Goal: Transaction & Acquisition: Purchase product/service

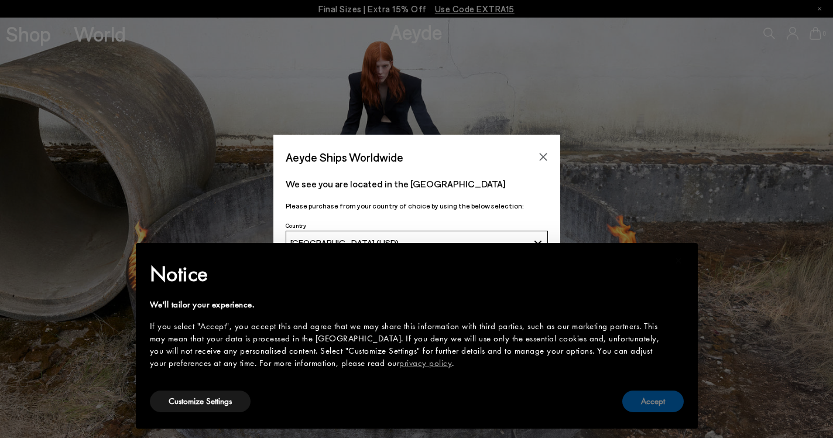
click at [645, 406] on button "Accept" at bounding box center [652, 401] width 61 height 22
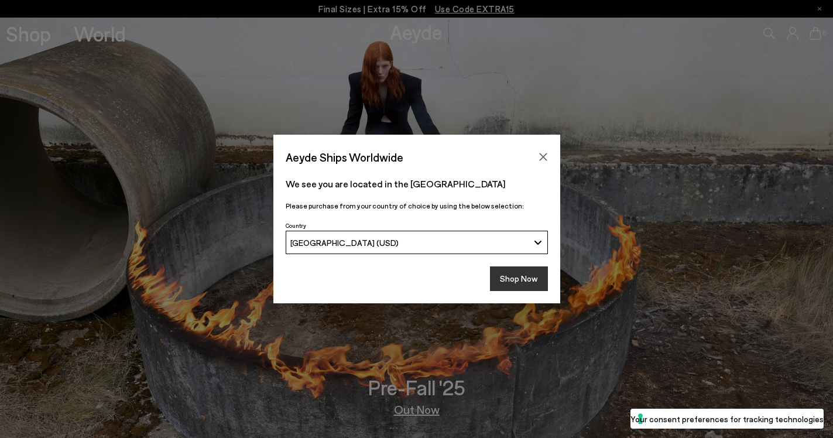
click at [529, 273] on button "Shop Now" at bounding box center [519, 278] width 58 height 25
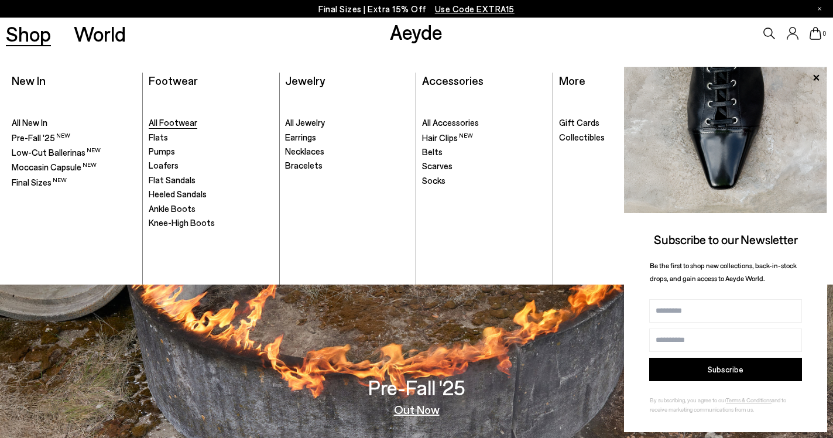
click at [157, 120] on span "All Footwear" at bounding box center [173, 122] width 49 height 11
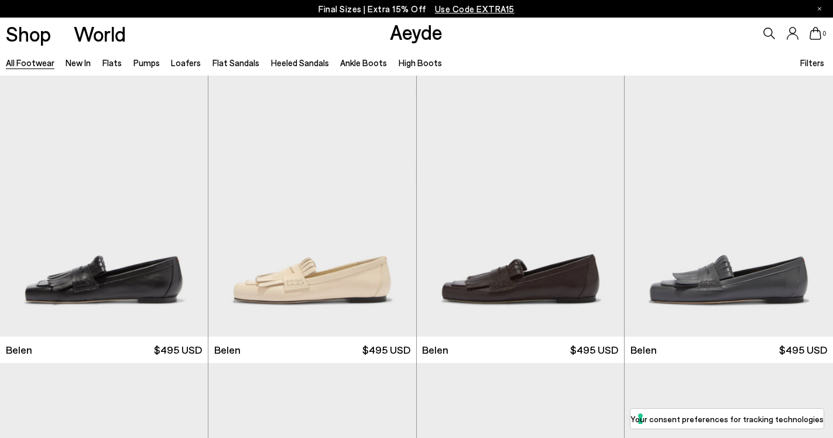
click at [808, 67] on span "Filters" at bounding box center [812, 62] width 24 height 11
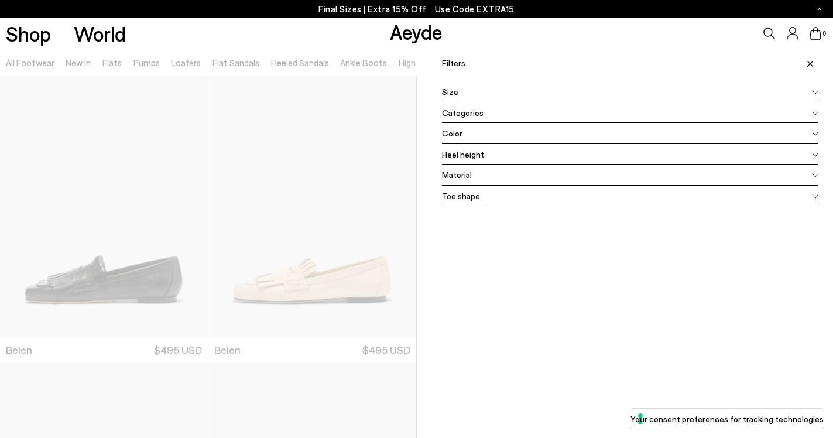
click at [631, 92] on div "Size" at bounding box center [630, 91] width 377 height 21
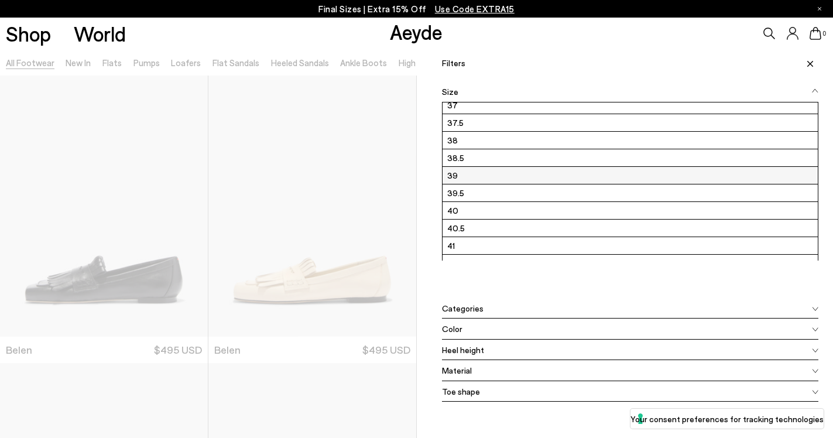
scroll to position [158, 0]
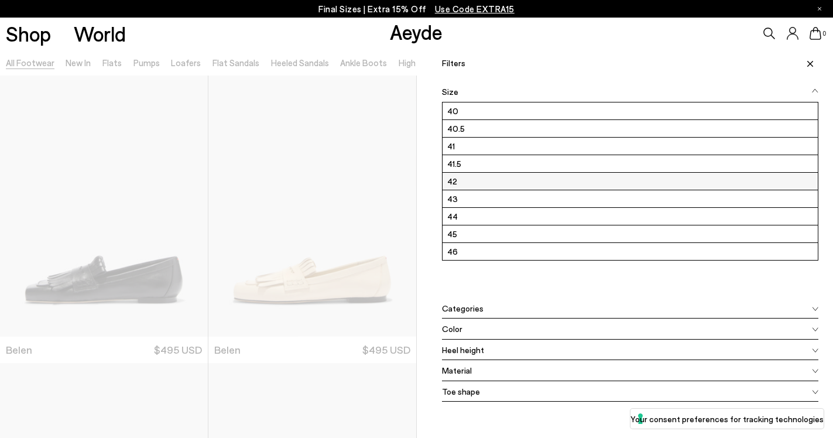
click at [494, 182] on label "42" at bounding box center [630, 181] width 376 height 17
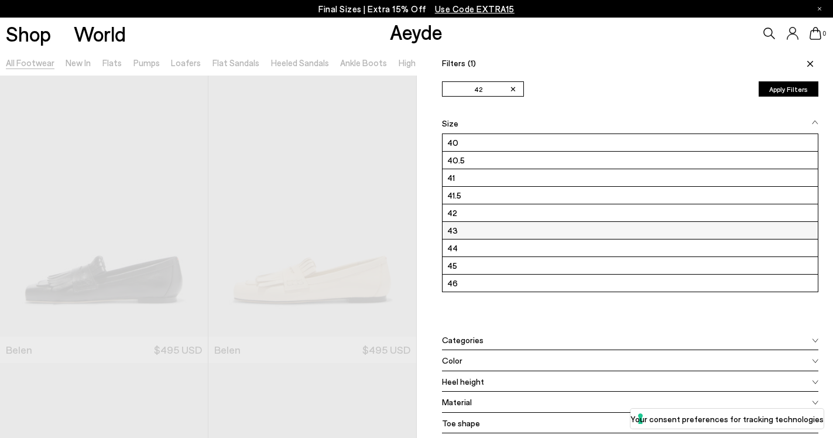
click at [492, 226] on label "43" at bounding box center [630, 230] width 376 height 17
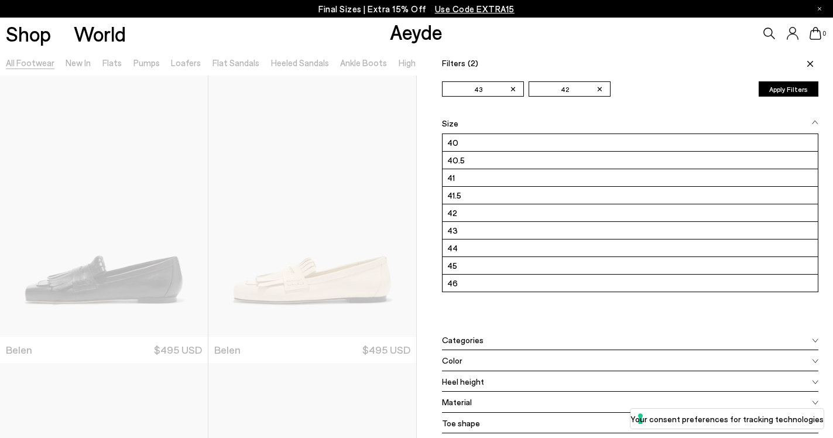
click at [772, 87] on button "Apply Filters" at bounding box center [788, 88] width 60 height 15
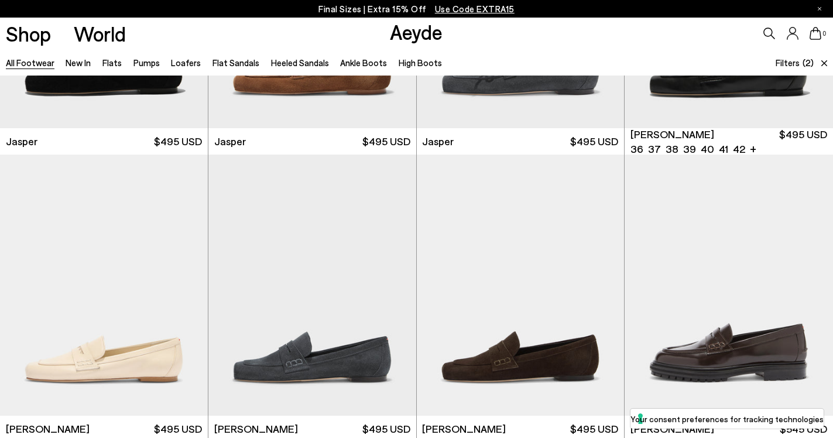
scroll to position [510, 0]
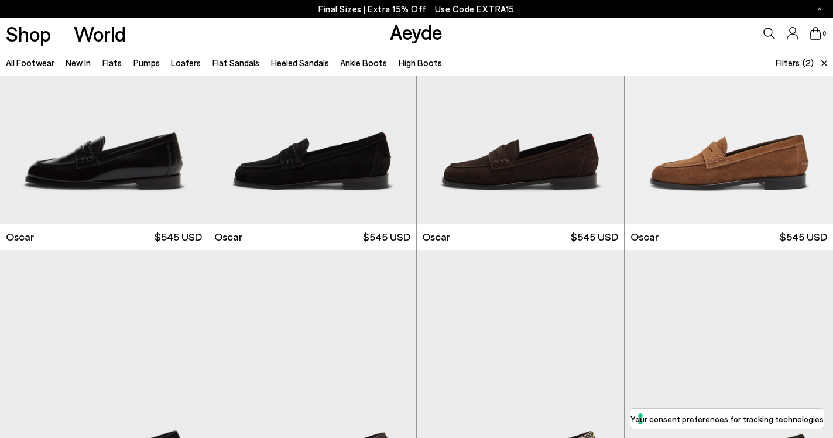
scroll to position [1789, 0]
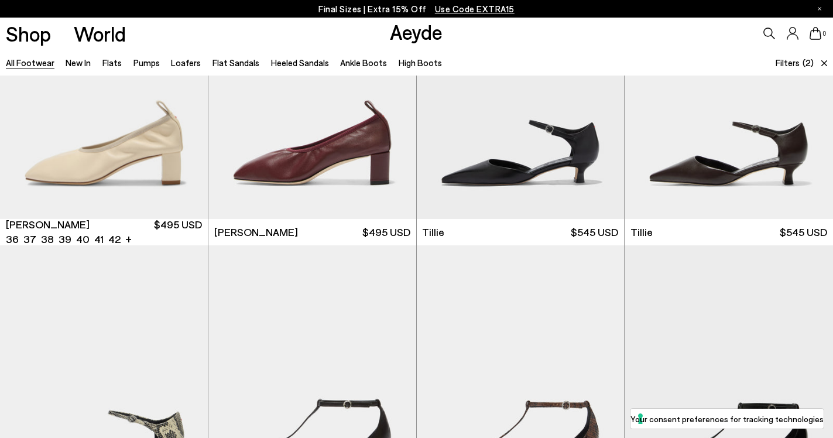
scroll to position [3182, 0]
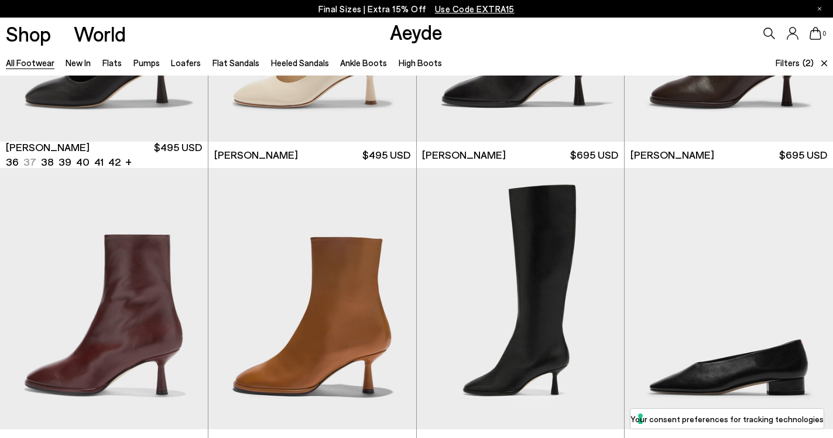
scroll to position [5771, 0]
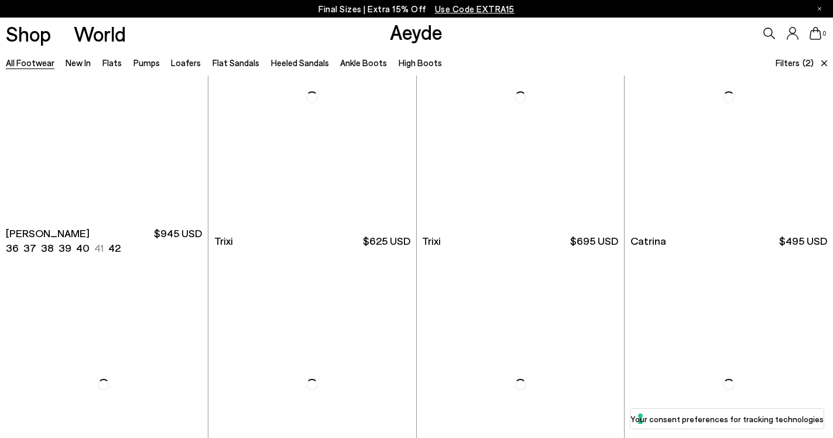
scroll to position [7464, 0]
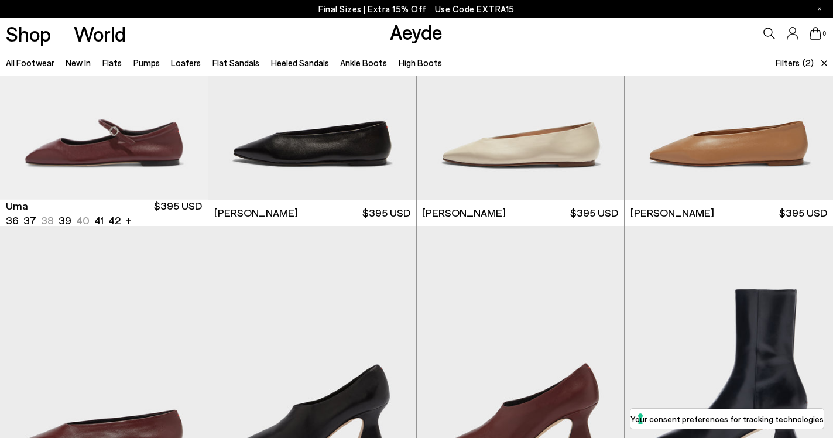
scroll to position [9207, 0]
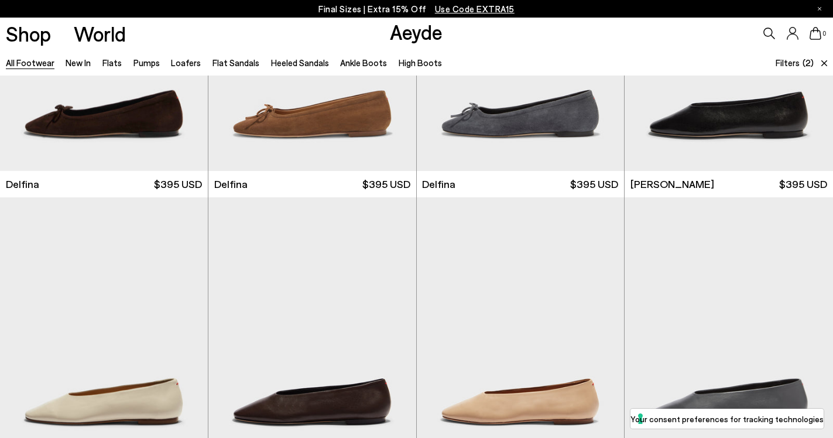
scroll to position [10766, 0]
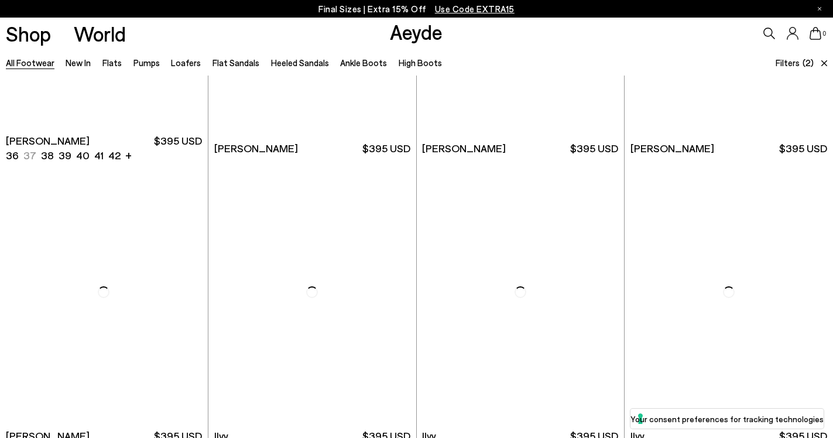
scroll to position [12331, 0]
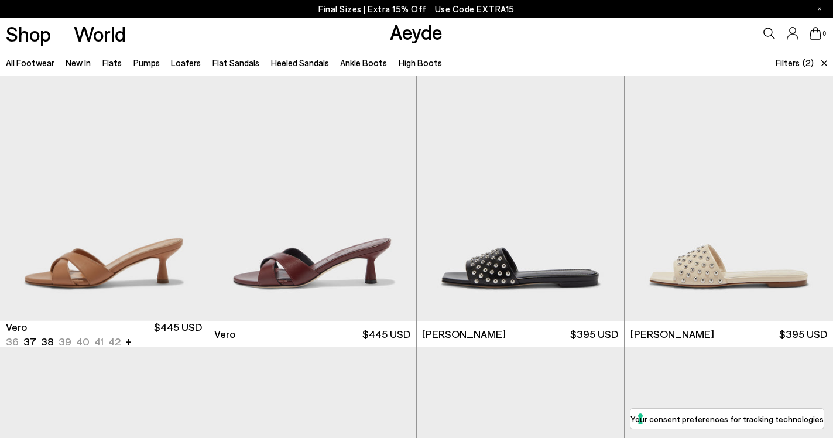
scroll to position [14036, 0]
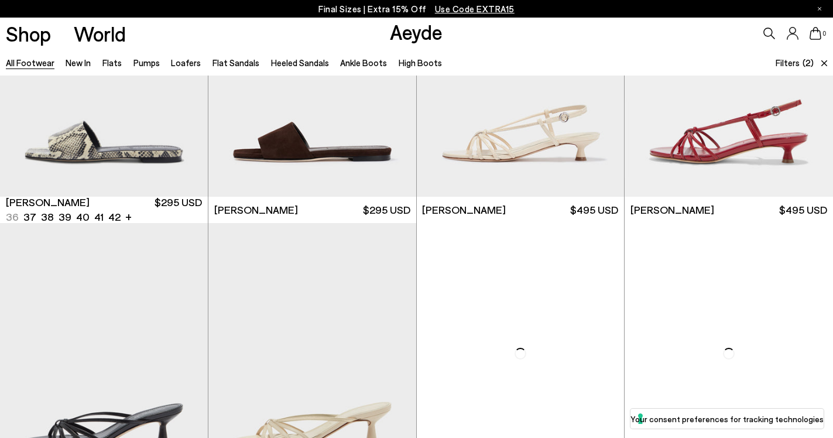
scroll to position [15694, 0]
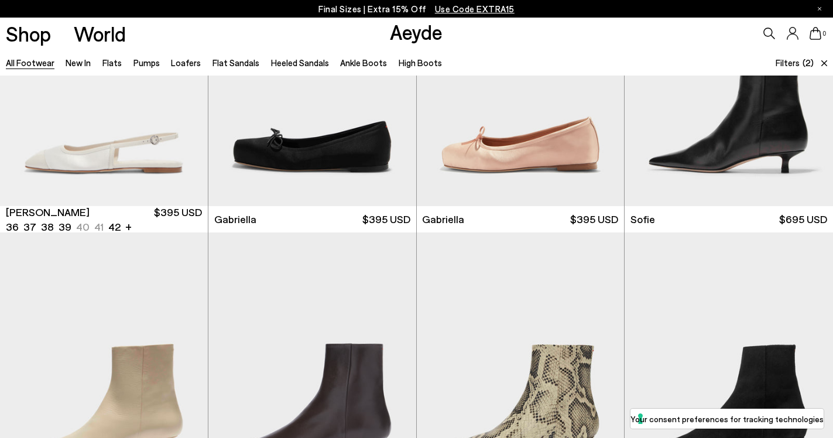
scroll to position [18788, 0]
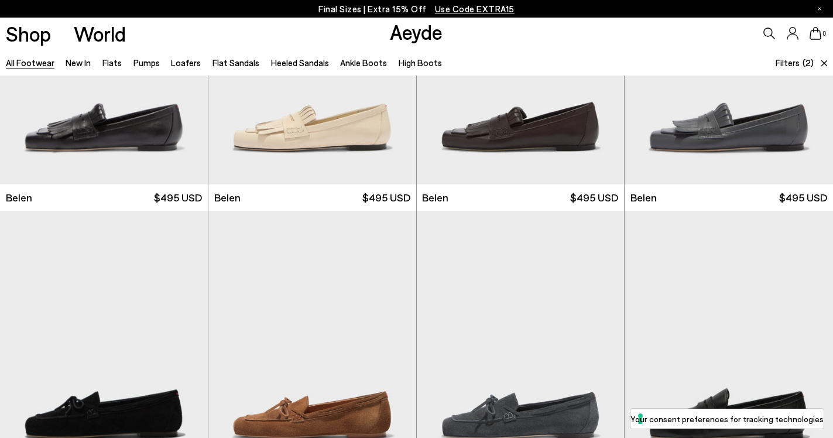
scroll to position [228, 0]
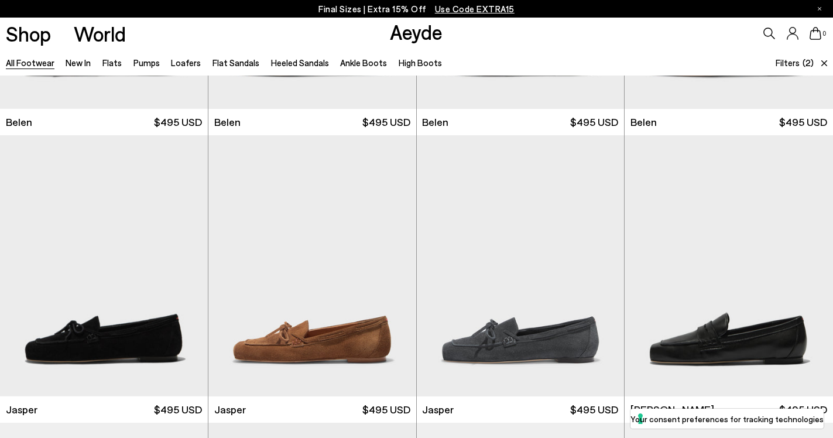
click at [0, 0] on li "36" at bounding box center [0, 0] width 0 height 0
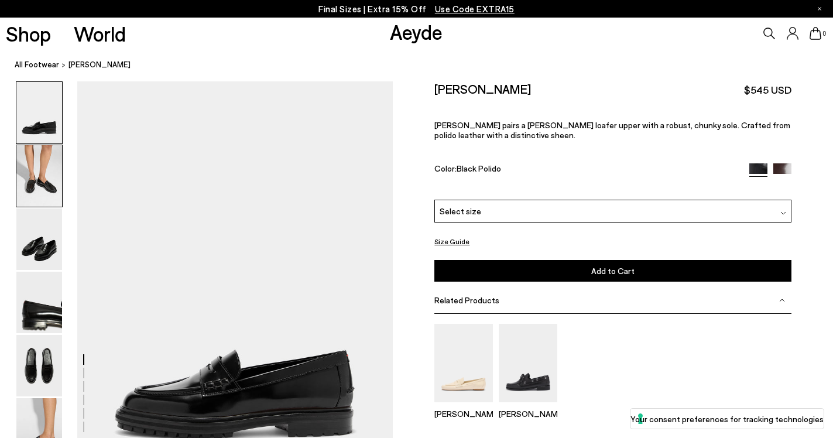
click at [38, 176] on img at bounding box center [39, 175] width 46 height 61
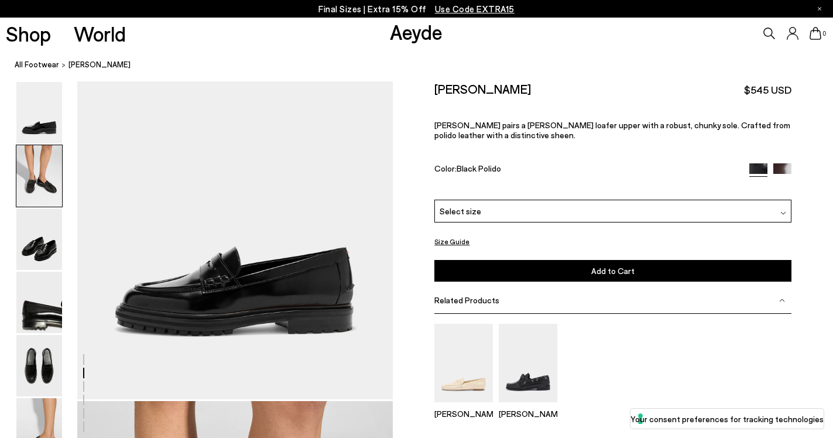
scroll to position [424, 0]
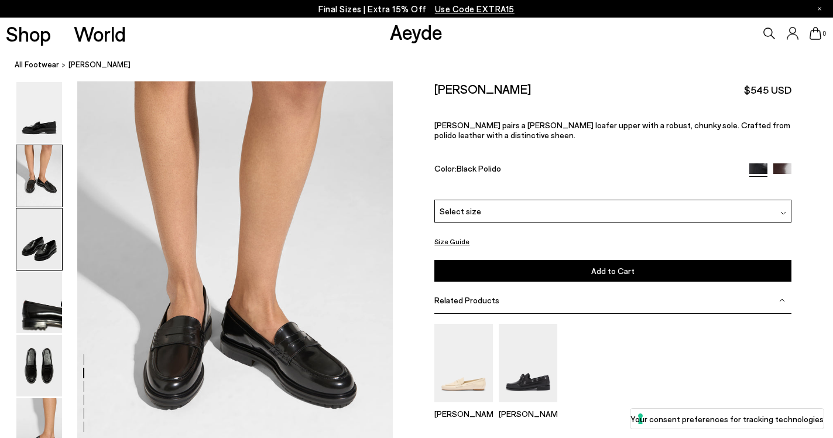
click at [35, 245] on img at bounding box center [39, 238] width 46 height 61
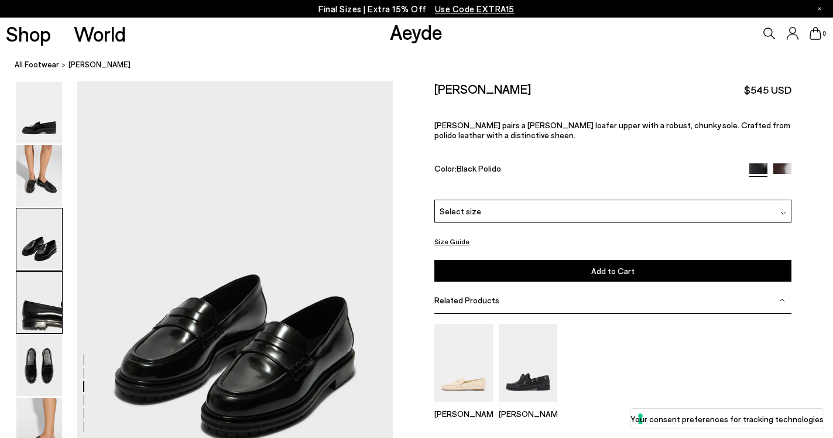
click at [36, 288] on img at bounding box center [39, 302] width 46 height 61
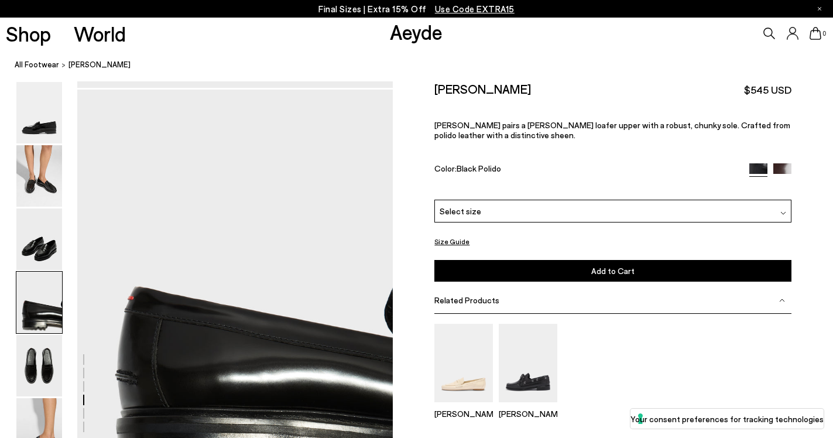
scroll to position [1269, 0]
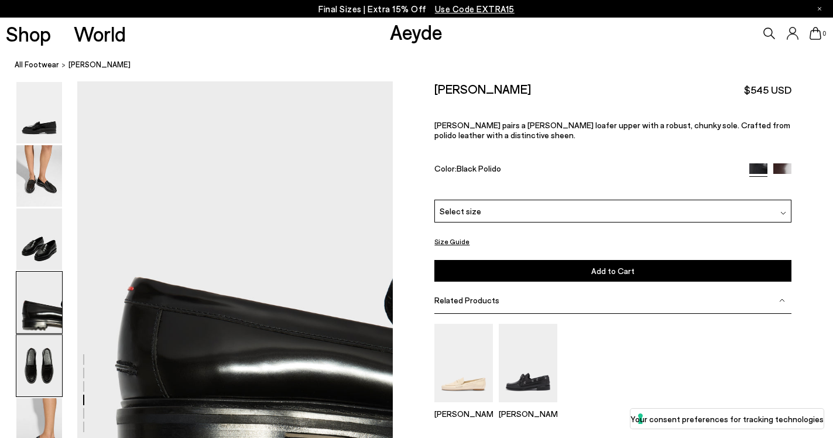
click at [37, 354] on img at bounding box center [39, 365] width 46 height 61
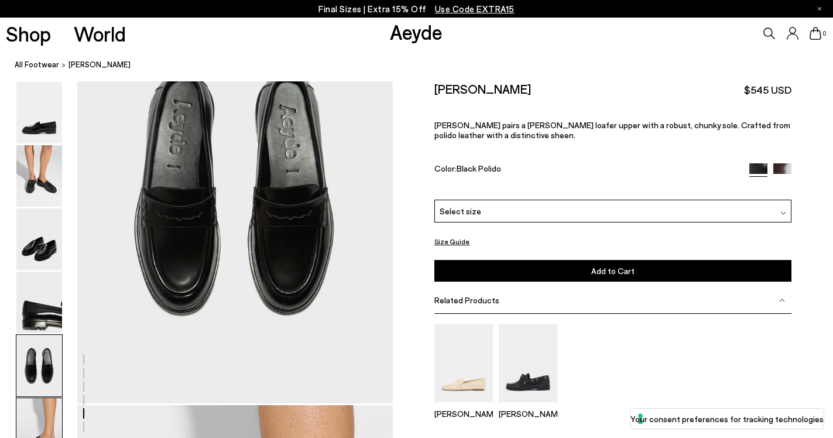
click at [40, 422] on img at bounding box center [39, 428] width 46 height 61
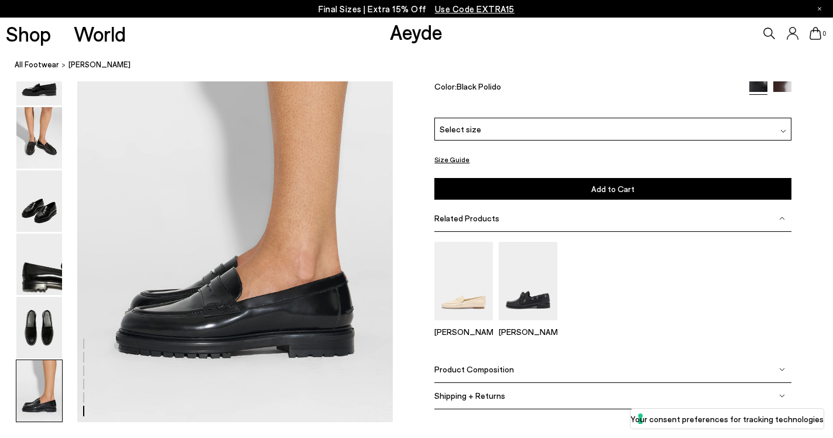
scroll to position [2194, 0]
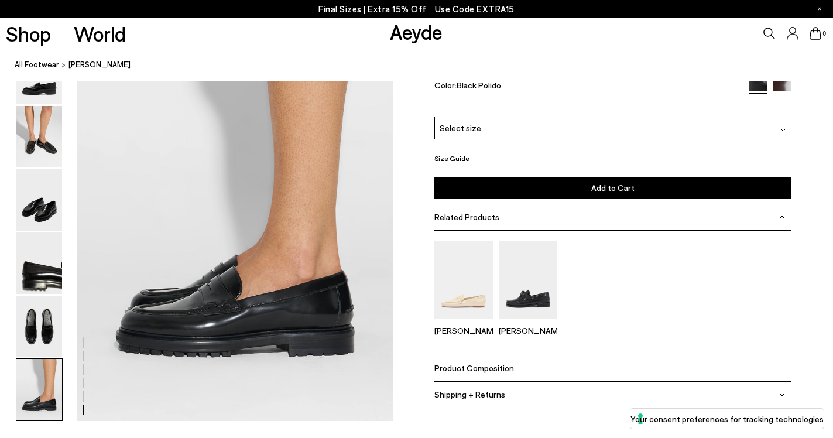
click at [576, 136] on div "Select size" at bounding box center [612, 127] width 356 height 23
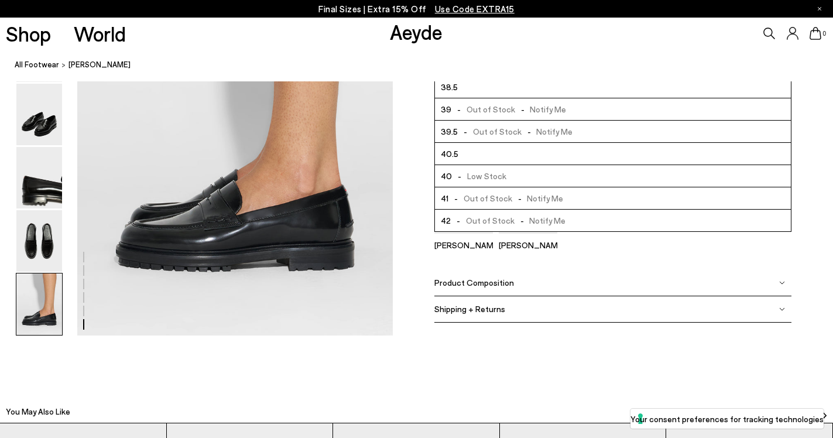
scroll to position [2307, 0]
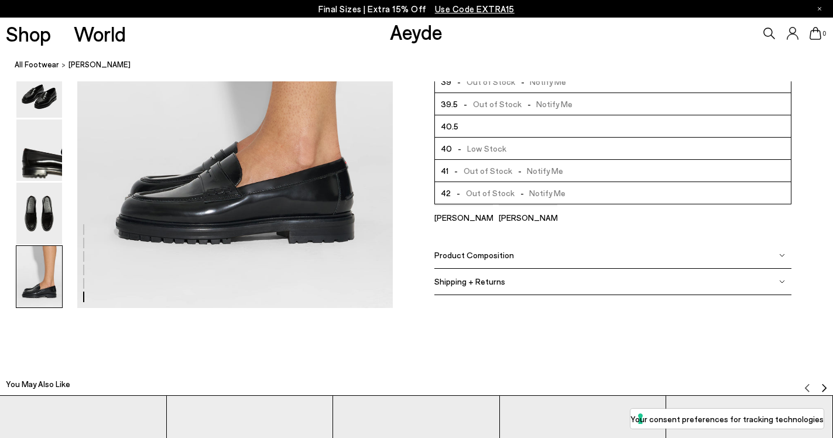
click at [554, 197] on span "- Out of Stock - Notify Me" at bounding box center [508, 192] width 115 height 15
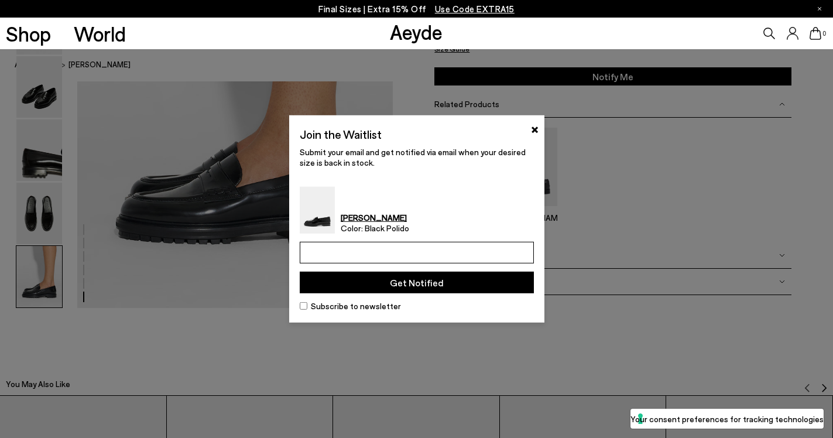
click at [438, 242] on input "email" at bounding box center [417, 253] width 234 height 22
type input "*"
type input "**********"
click at [404, 282] on button "Get Notified" at bounding box center [417, 283] width 234 height 22
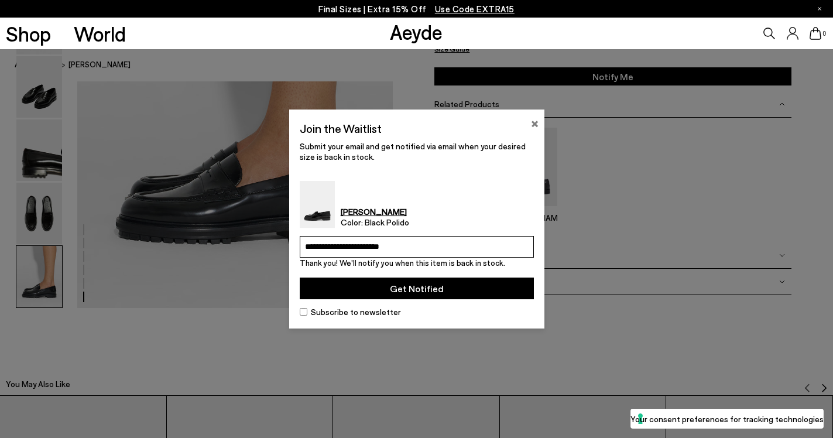
click at [531, 124] on button "×" at bounding box center [535, 122] width 8 height 14
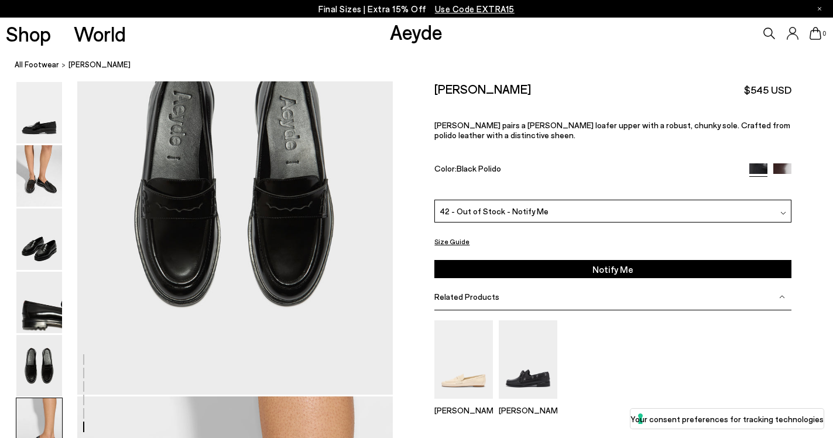
scroll to position [1486, 0]
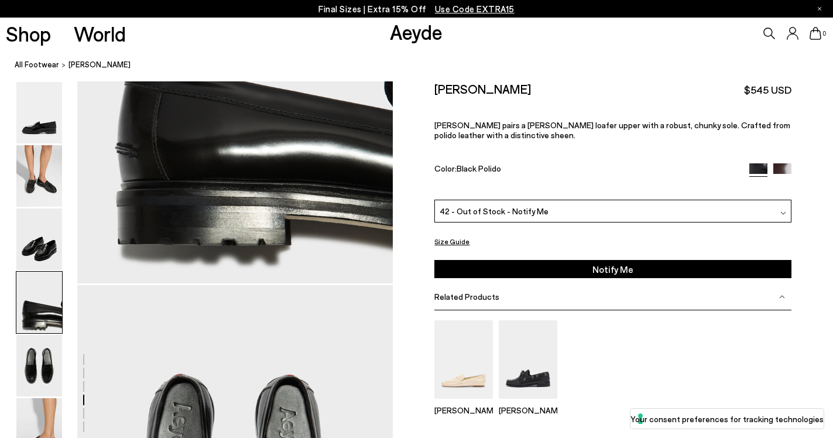
click at [785, 163] on img at bounding box center [782, 172] width 18 height 18
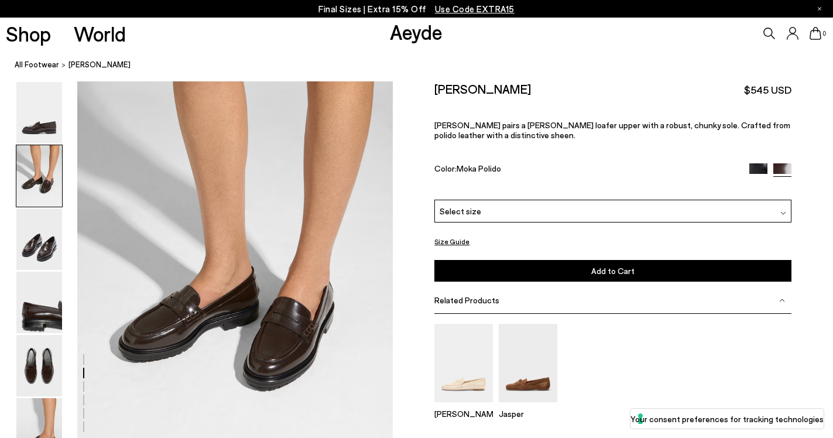
scroll to position [459, 0]
